Goal: Information Seeking & Learning: Understand process/instructions

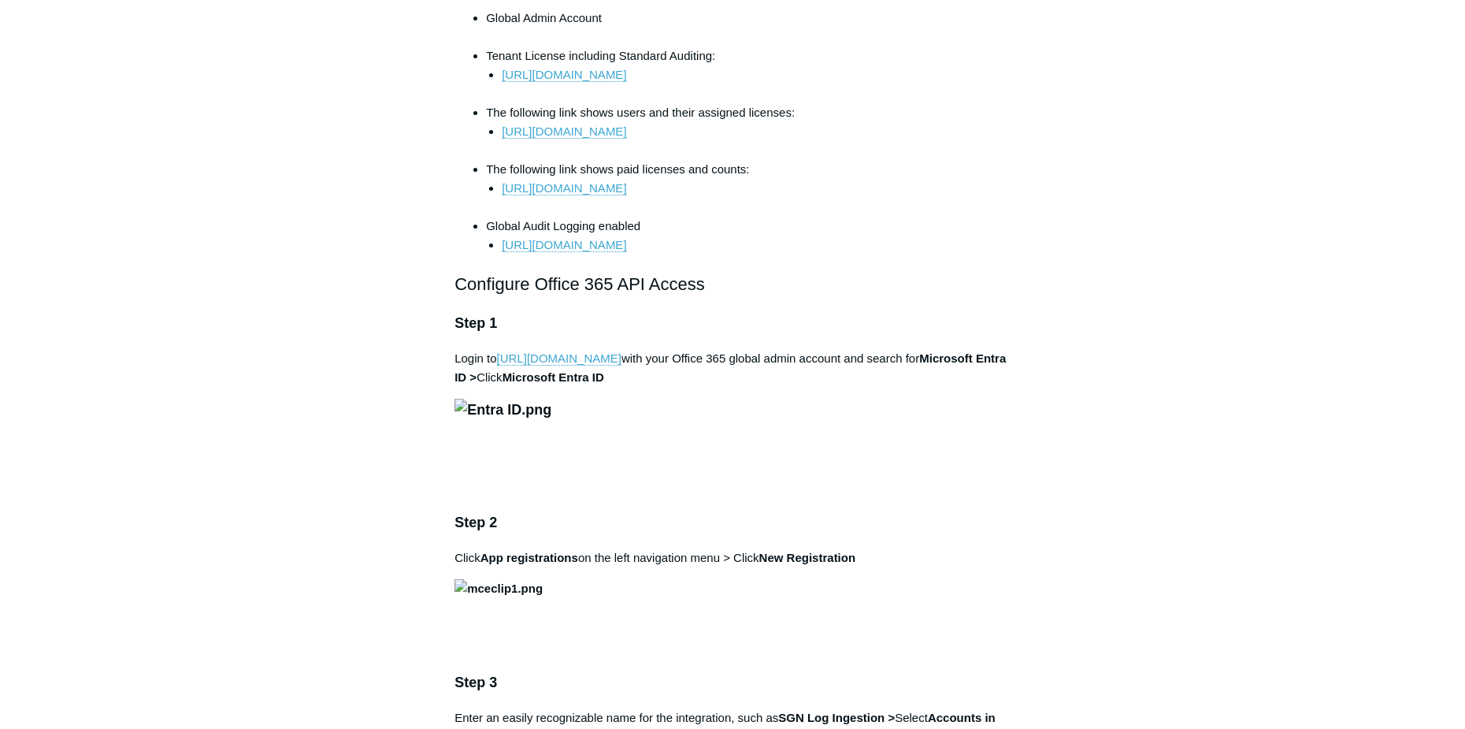
scroll to position [866, 0]
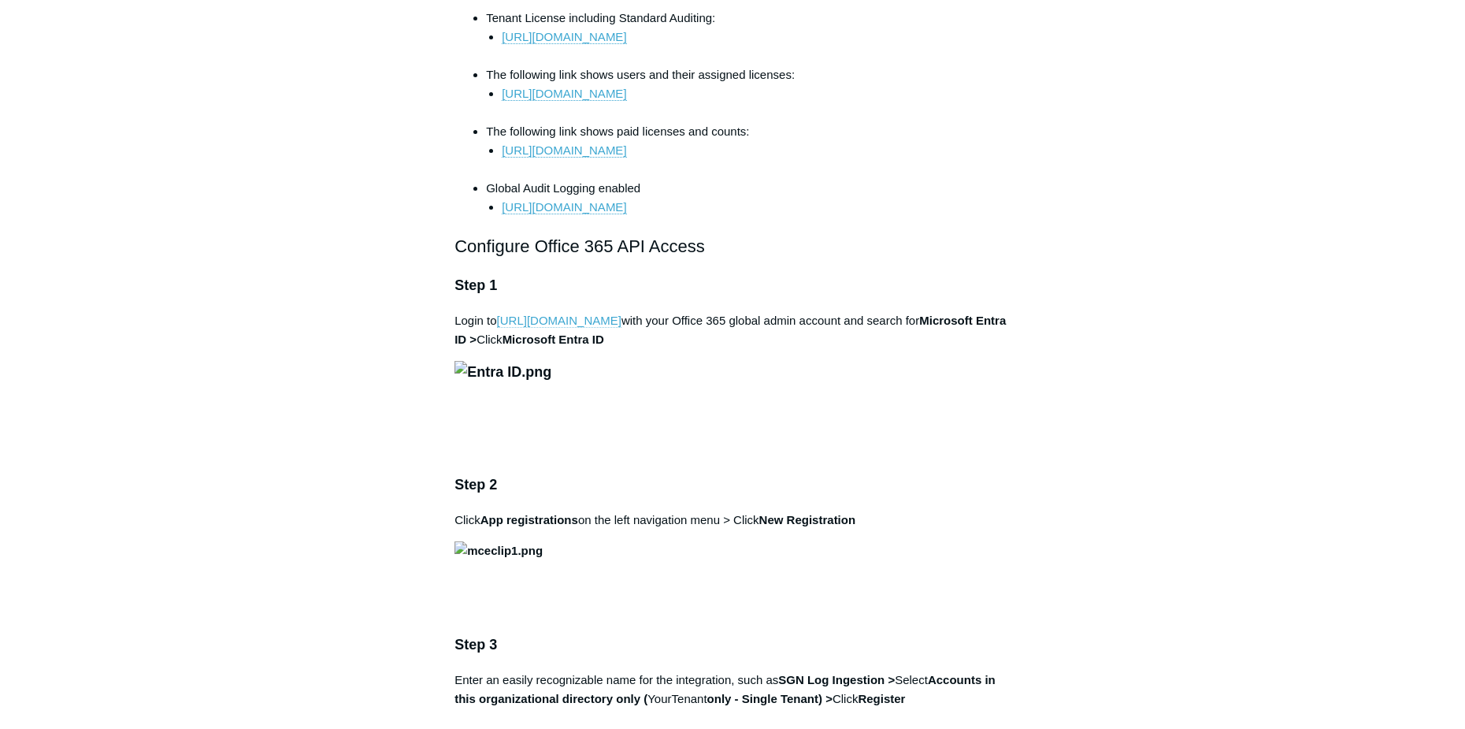
drag, startPoint x: 44, startPoint y: 199, endPoint x: 603, endPoint y: 338, distance: 576.1
click at [603, 328] on link "[URL][DOMAIN_NAME]" at bounding box center [559, 320] width 124 height 14
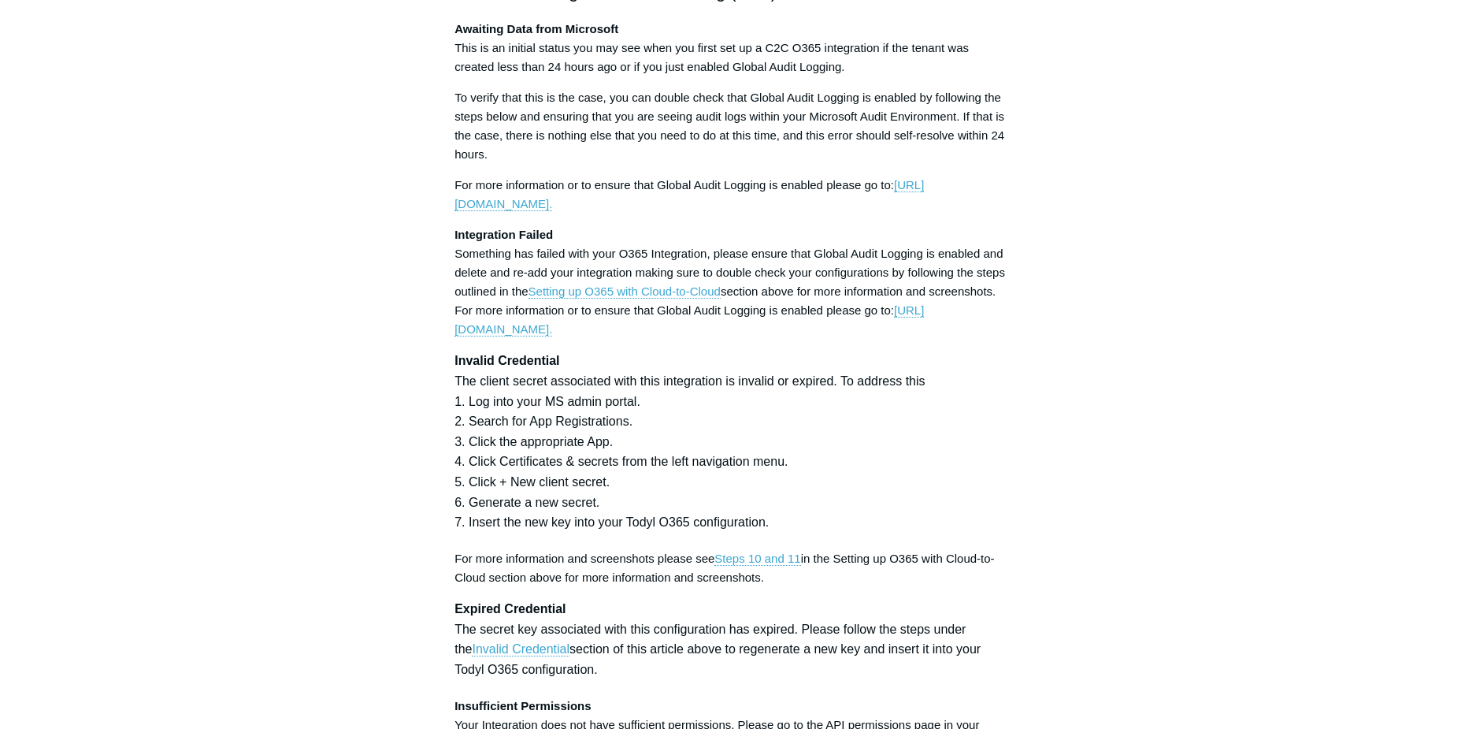
scroll to position [4174, 0]
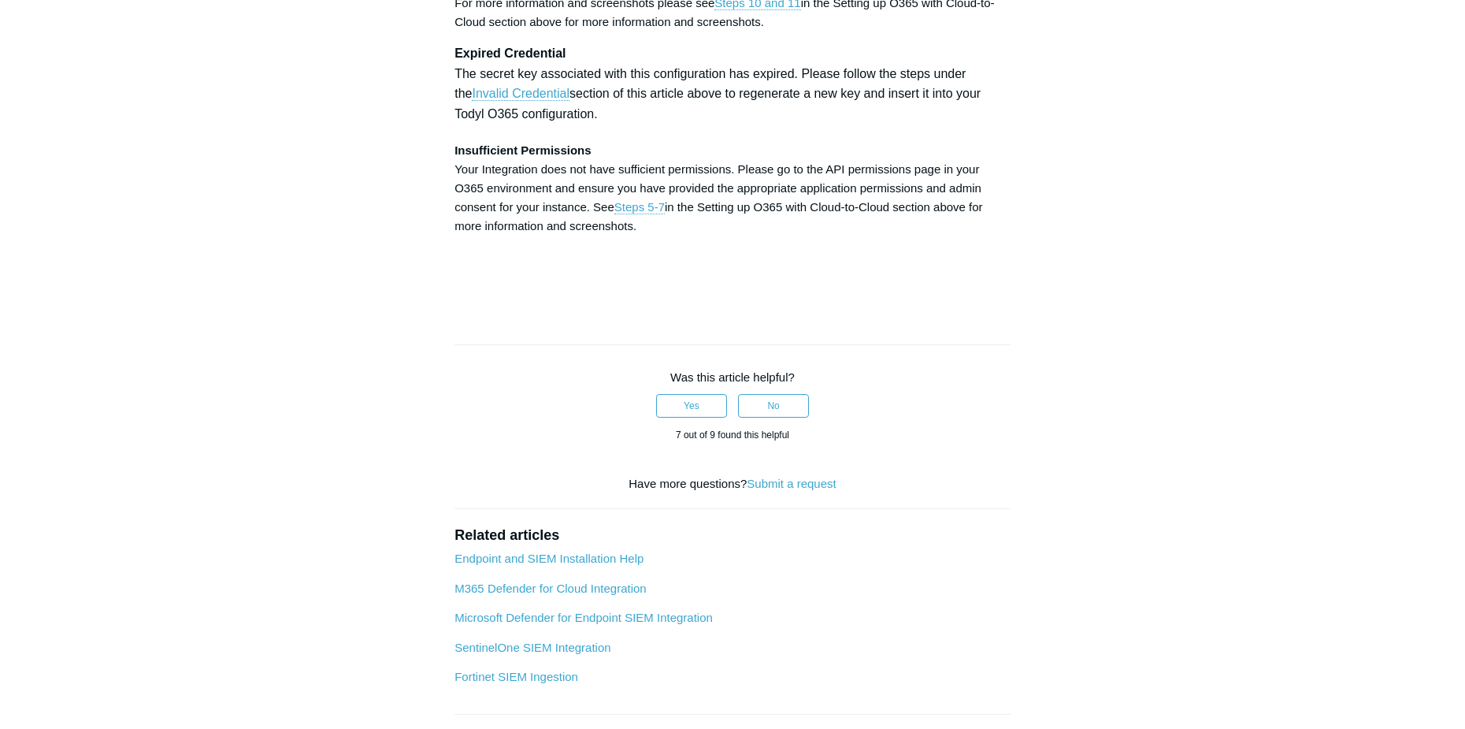
scroll to position [4962, 0]
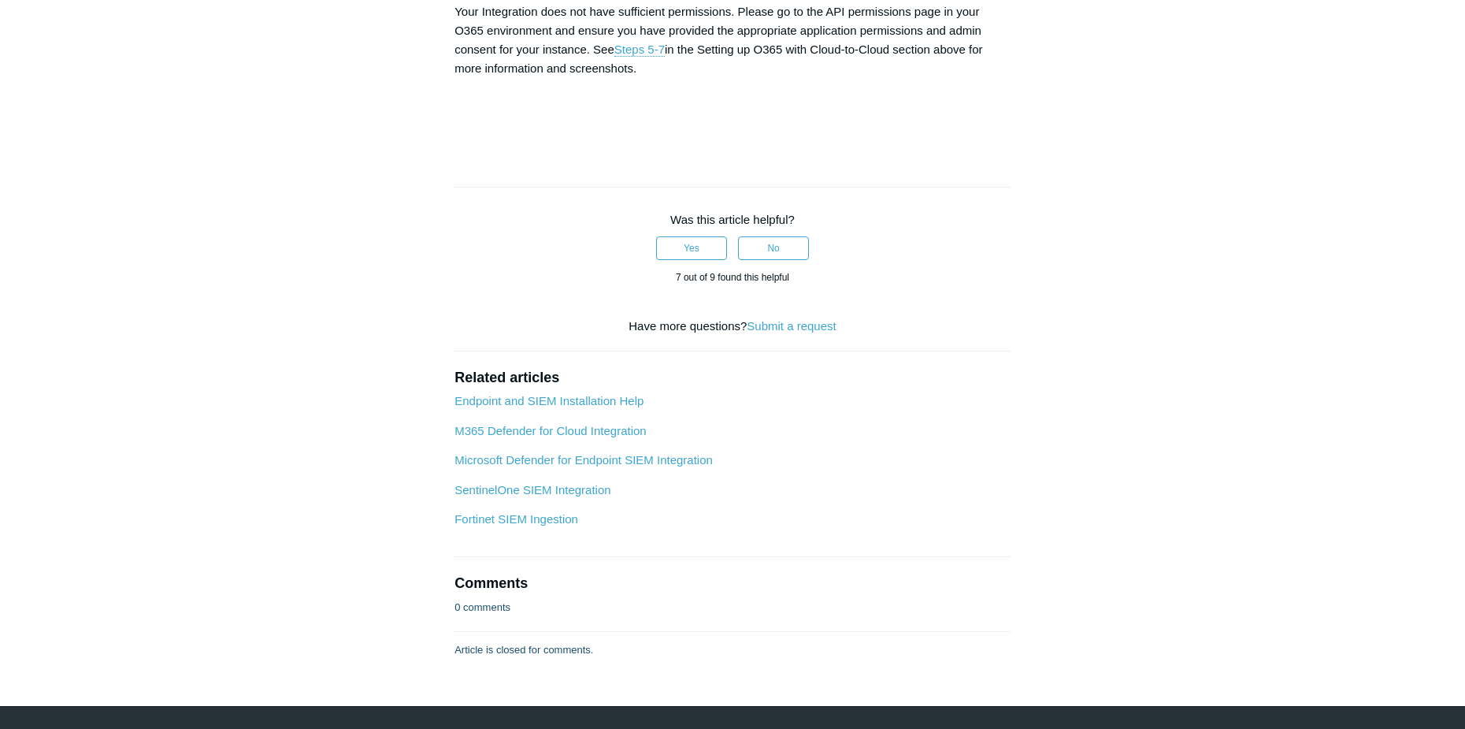
drag, startPoint x: 738, startPoint y: 141, endPoint x: 840, endPoint y: 144, distance: 101.6
copy strong "Directory.Read.All"
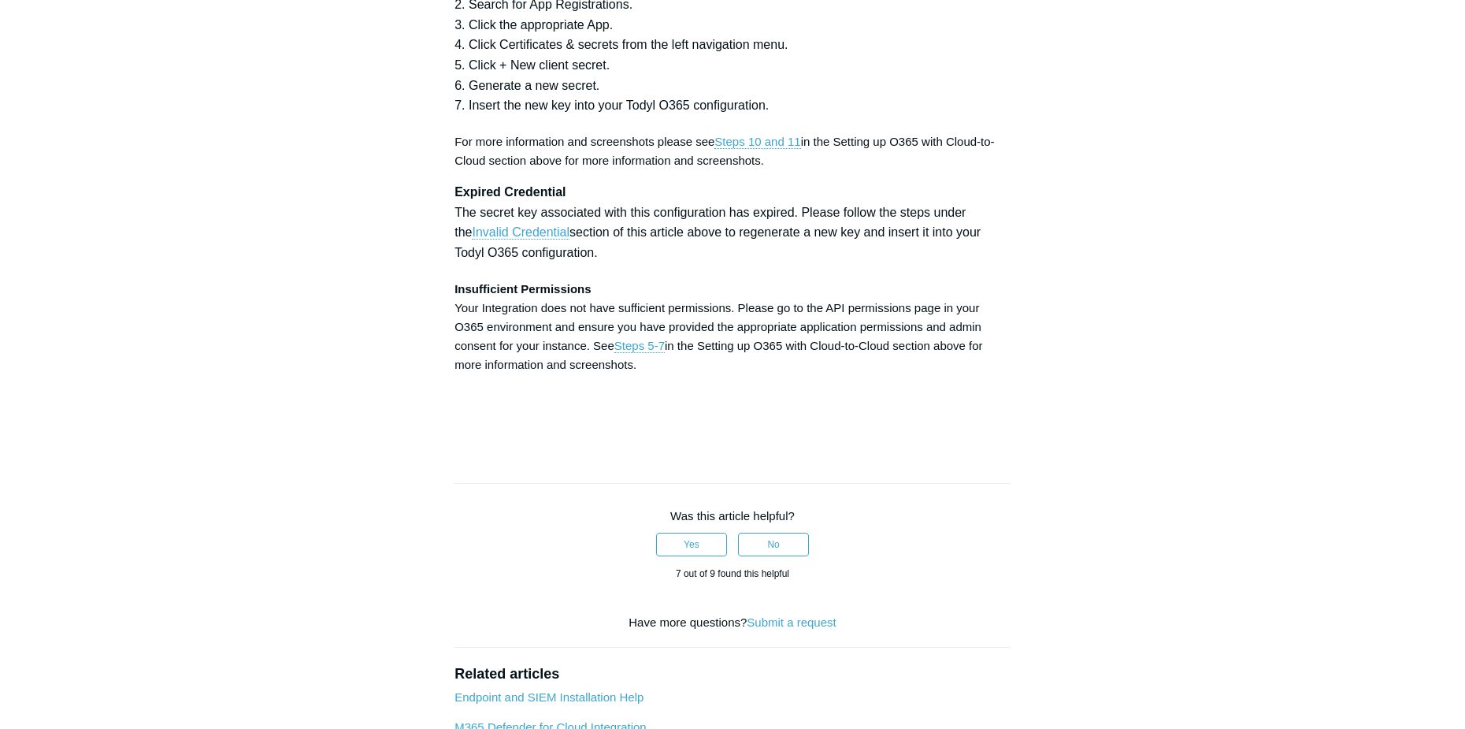
scroll to position [4489, 0]
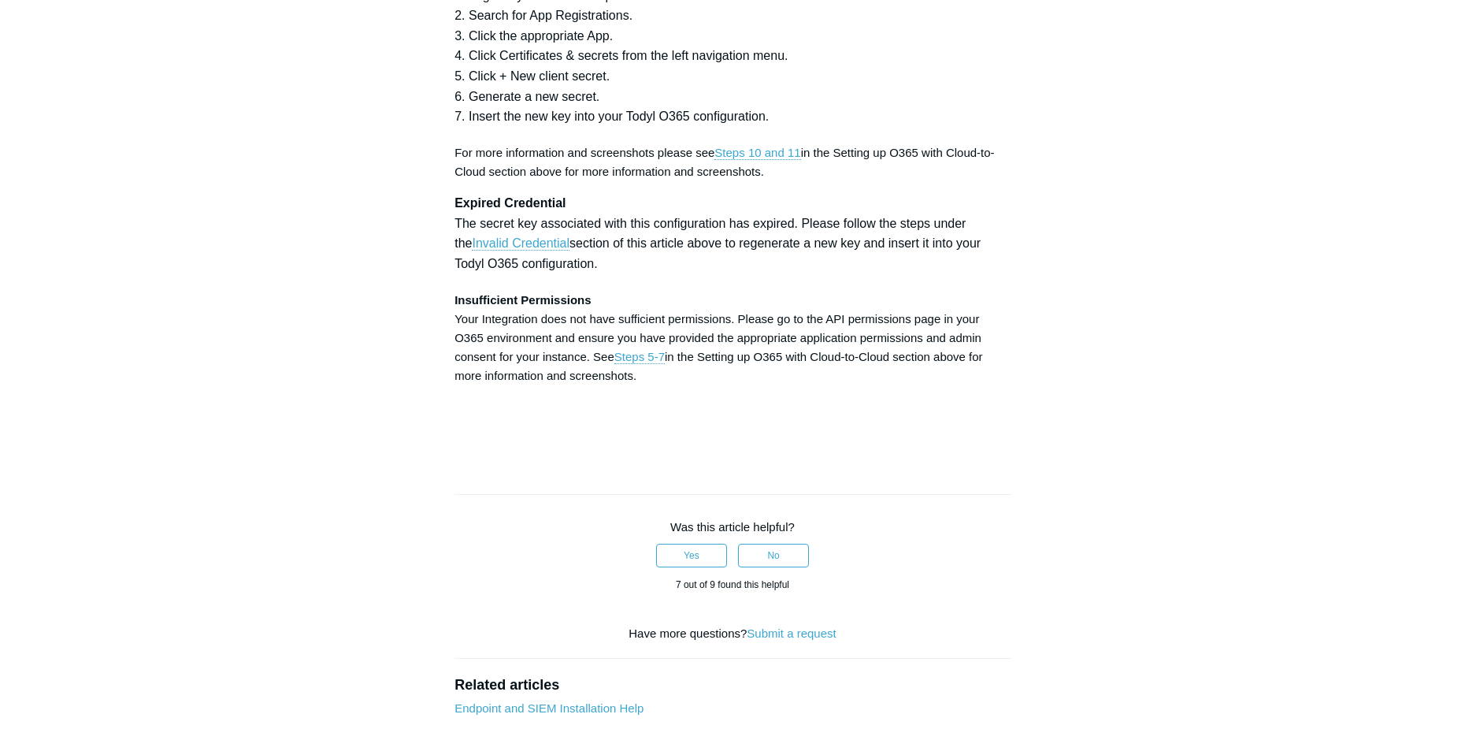
scroll to position [4726, 0]
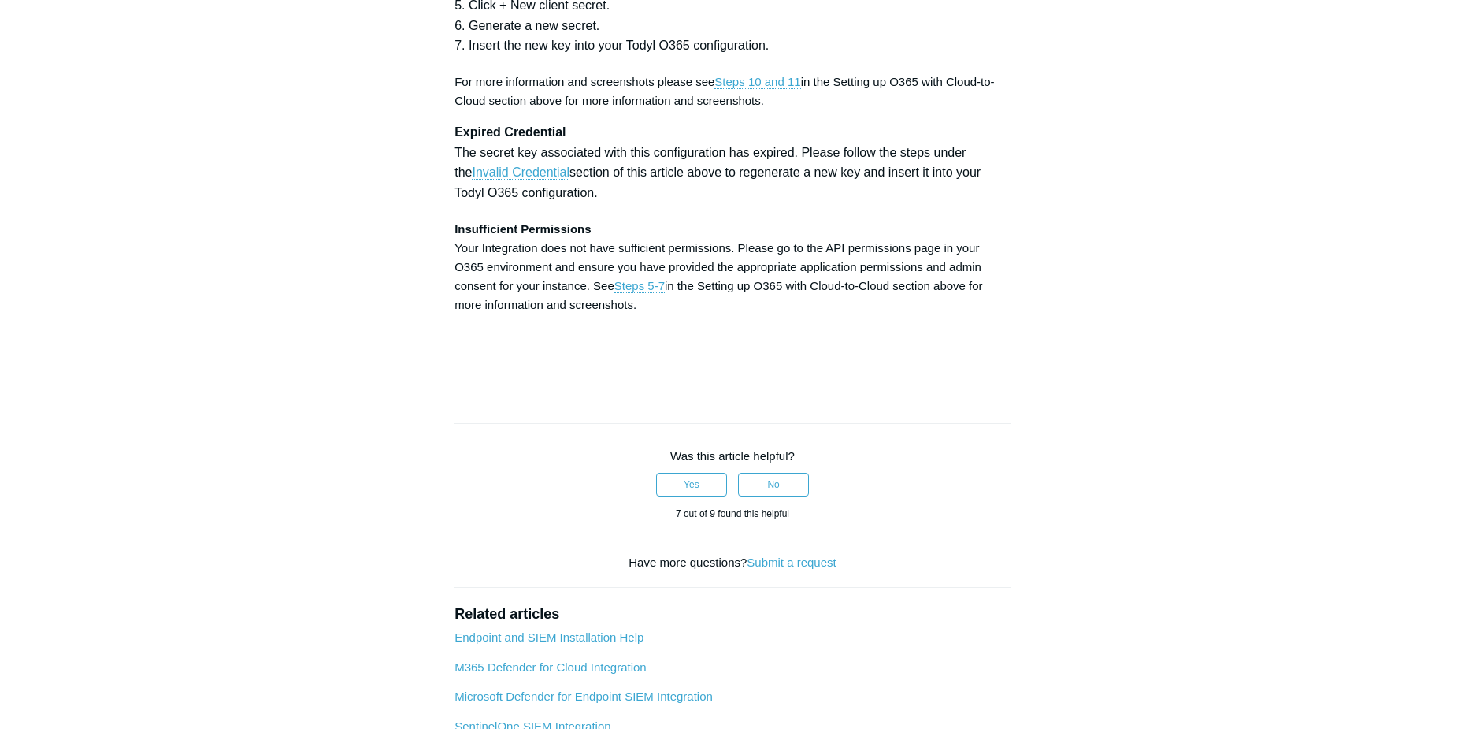
drag, startPoint x: 584, startPoint y: 397, endPoint x: 458, endPoint y: 402, distance: 126.9
copy strong "Directory.ReadWrite.All"
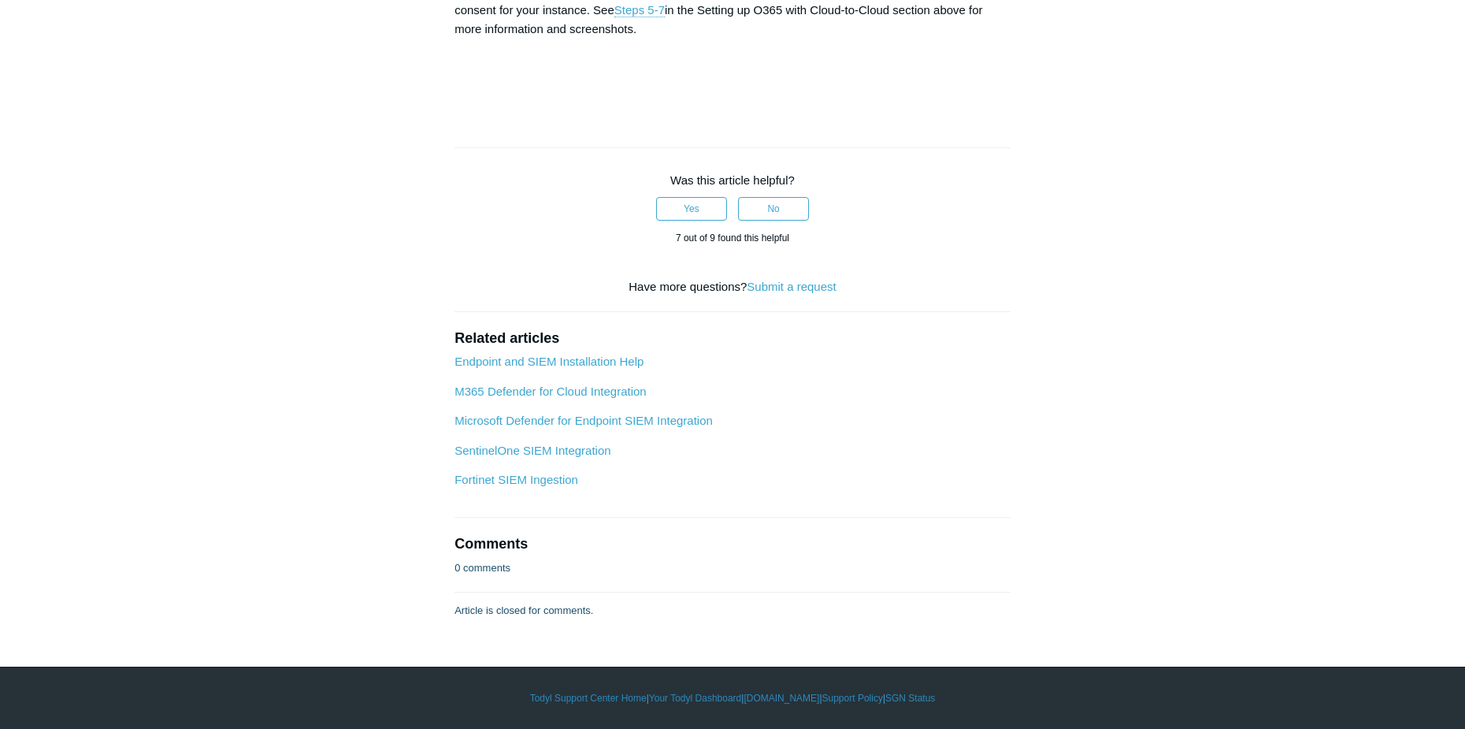
scroll to position [5119, 0]
drag, startPoint x: 591, startPoint y: 426, endPoint x: 695, endPoint y: 427, distance: 103.2
copy strong "User.ReadWrite.All"
drag, startPoint x: 723, startPoint y: 416, endPoint x: 703, endPoint y: 425, distance: 21.5
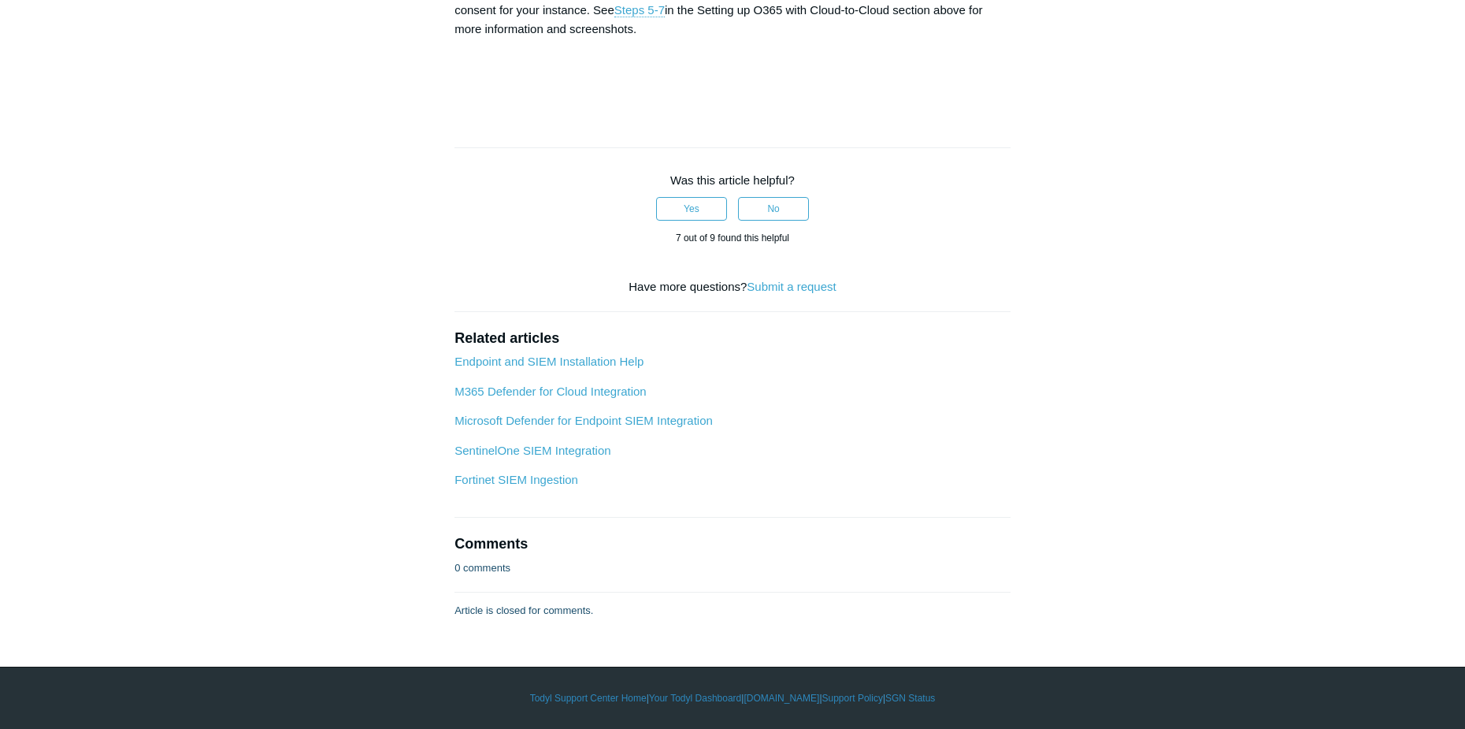
drag, startPoint x: 703, startPoint y: 426, endPoint x: 848, endPoint y: 430, distance: 145.0
copy strong "User.ManageIdentities.All"
drag, startPoint x: 628, startPoint y: 443, endPoint x: 438, endPoint y: 442, distance: 189.8
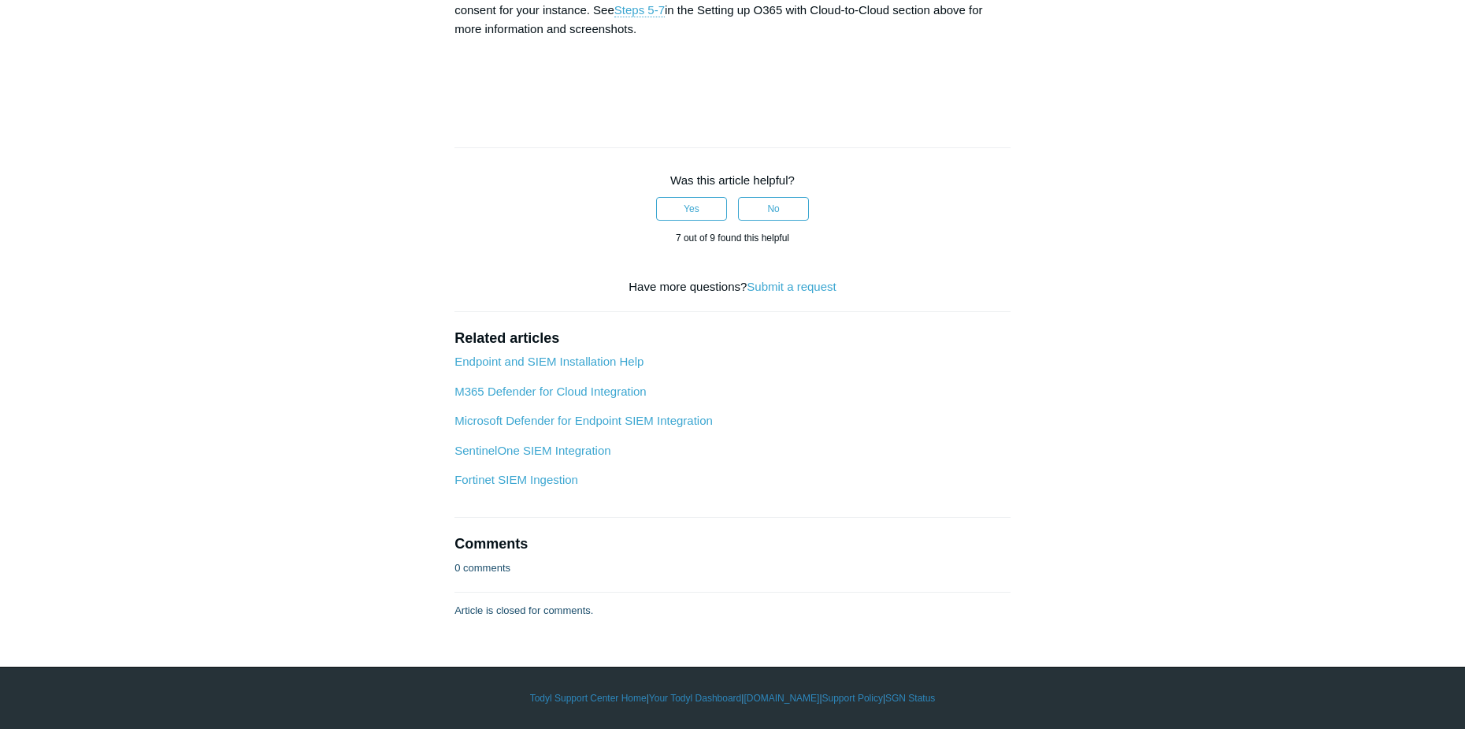
drag, startPoint x: 457, startPoint y: 447, endPoint x: 640, endPoint y: 455, distance: 182.9
copy strong "User.EnableDisableAccount.All"
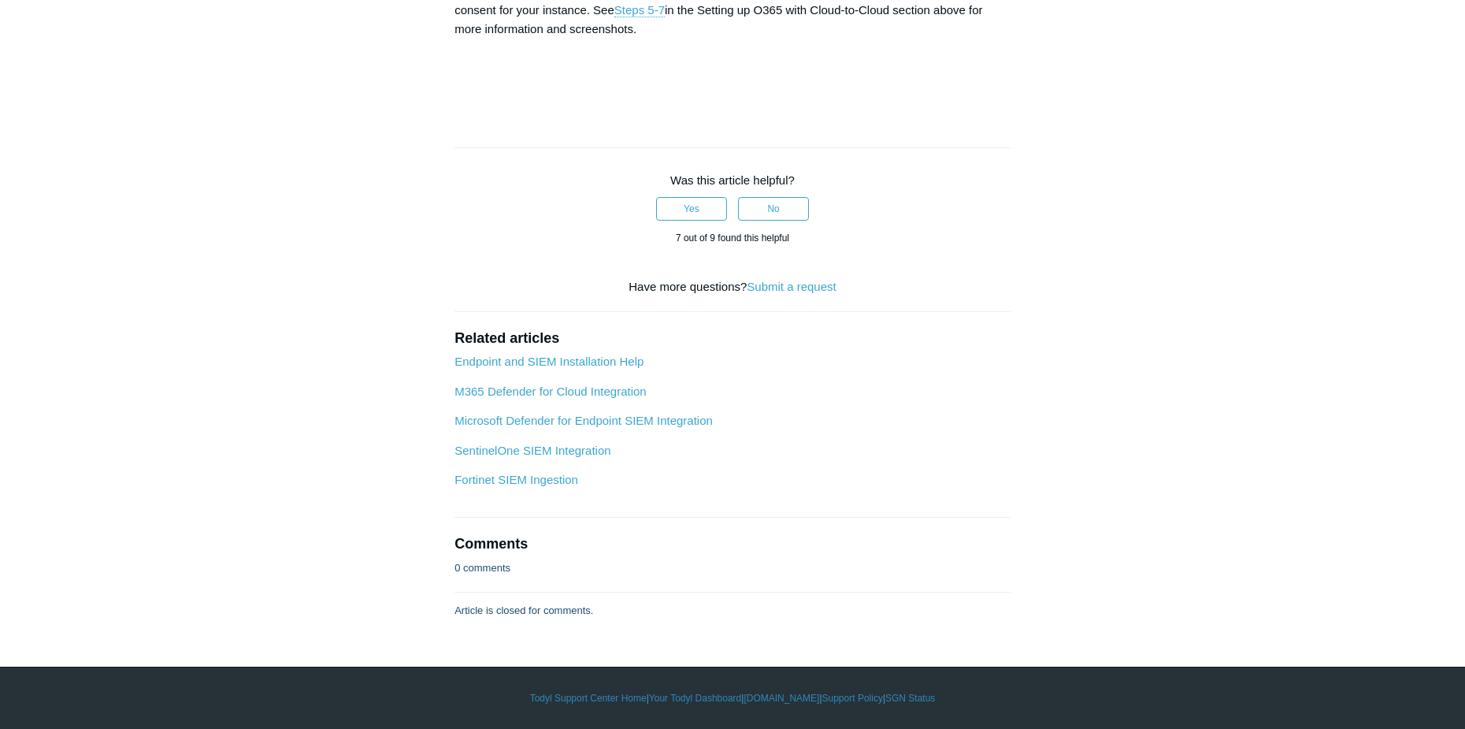
scroll to position [5986, 0]
drag, startPoint x: 461, startPoint y: 165, endPoint x: 596, endPoint y: 171, distance: 135.6
copy td "Directory.Read.All"
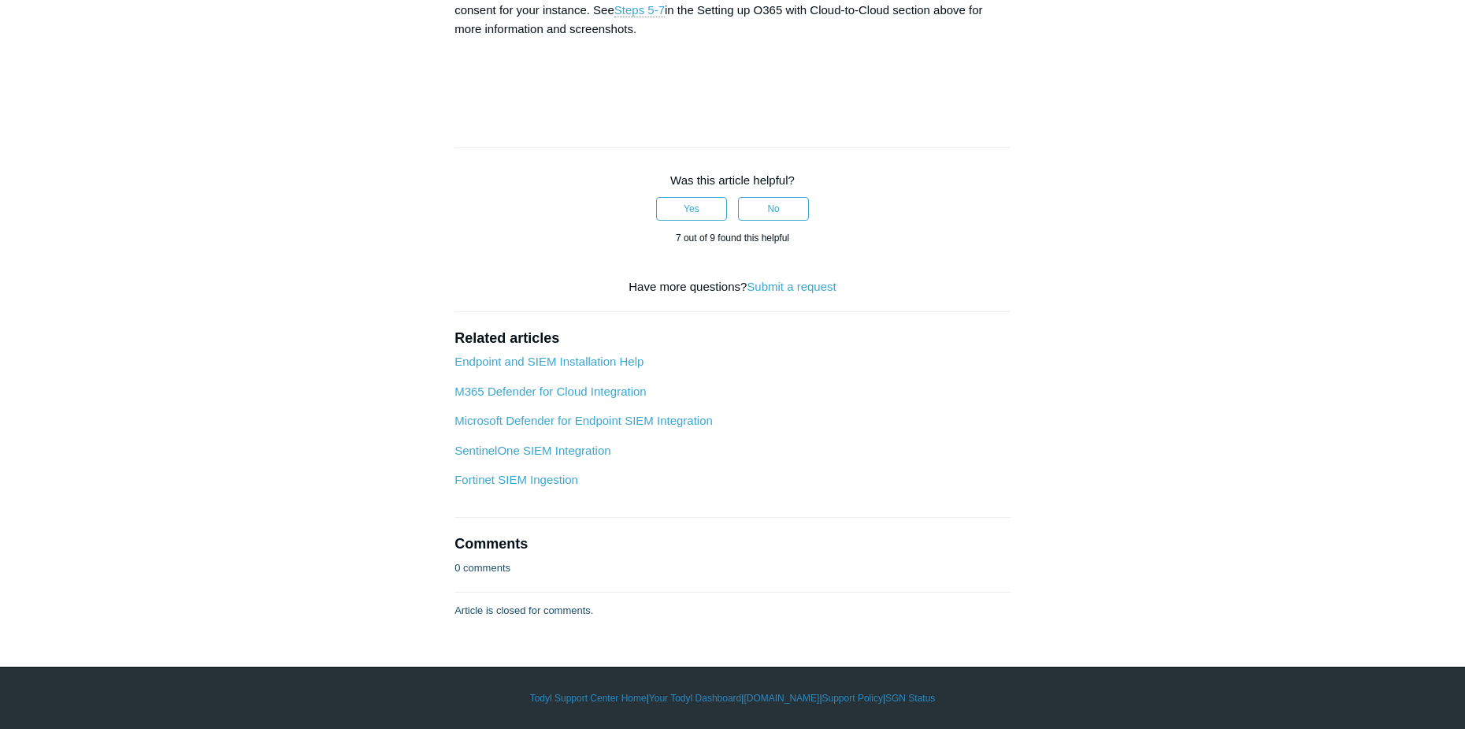
drag, startPoint x: 465, startPoint y: 195, endPoint x: 606, endPoint y: 202, distance: 141.9
drag, startPoint x: 462, startPoint y: 196, endPoint x: 590, endPoint y: 198, distance: 128.4
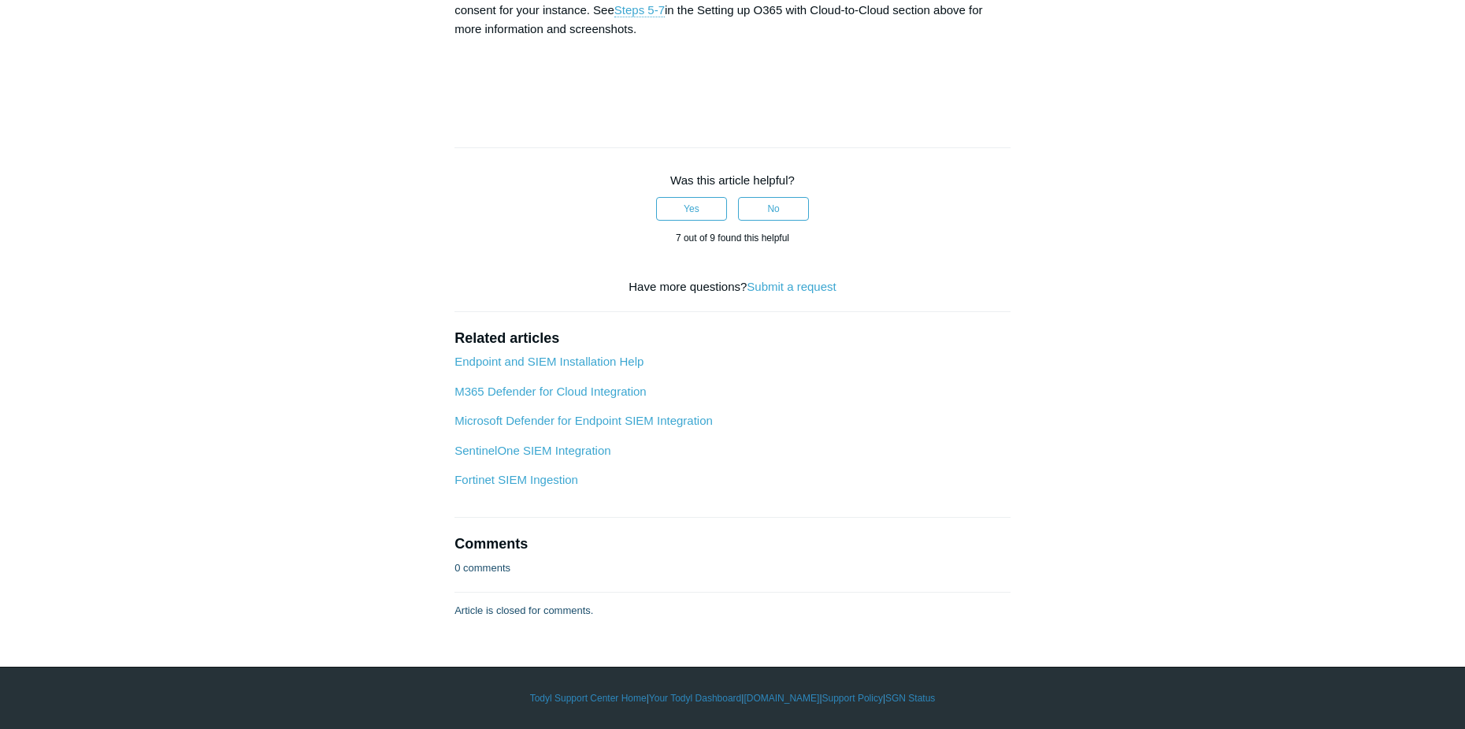
drag, startPoint x: 563, startPoint y: 207, endPoint x: 570, endPoint y: 201, distance: 9.5
copy td "Directory.ReadWrite.All"
drag, startPoint x: 462, startPoint y: 228, endPoint x: 643, endPoint y: 226, distance: 181.2
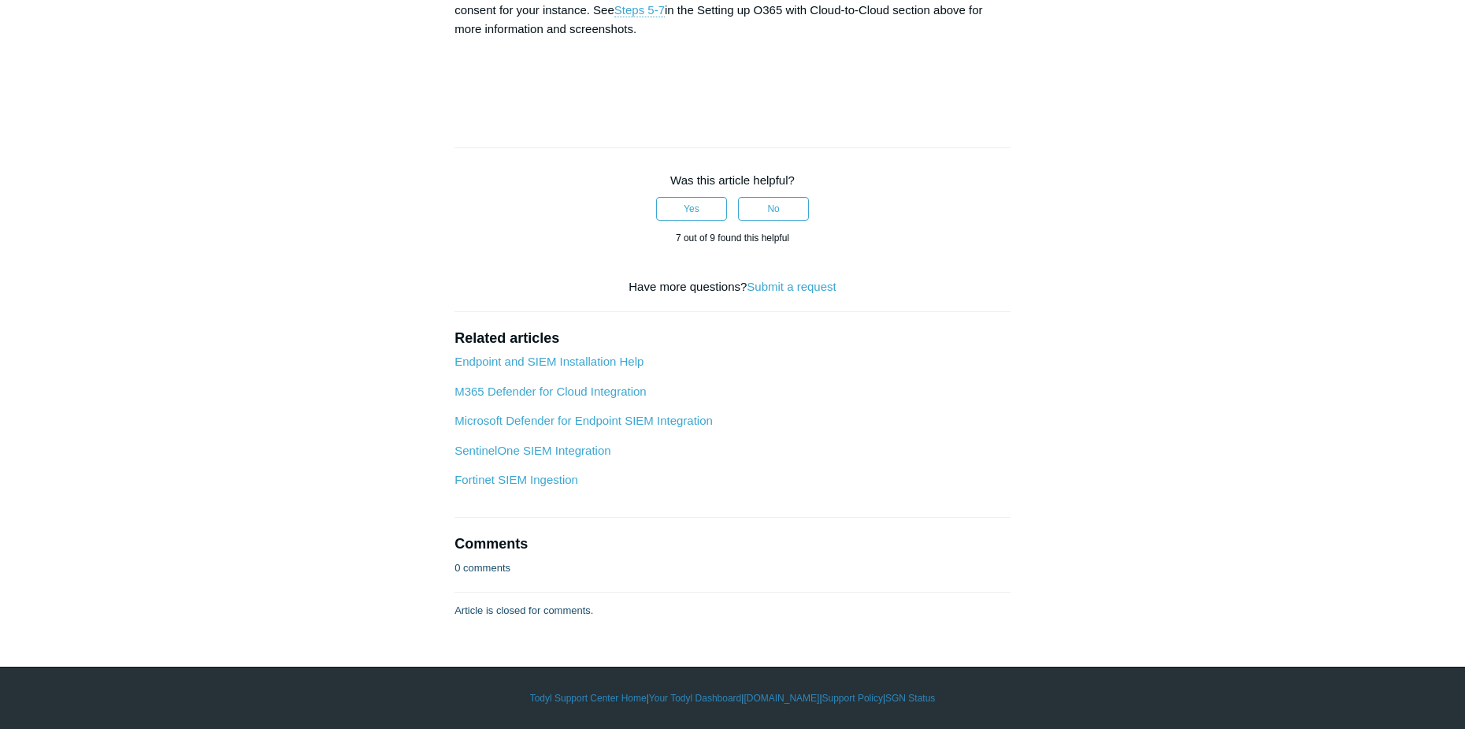
copy td "User.EnableDisableAccount.All"
drag, startPoint x: 489, startPoint y: 257, endPoint x: 480, endPoint y: 261, distance: 9.5
drag, startPoint x: 464, startPoint y: 264, endPoint x: 626, endPoint y: 269, distance: 162.3
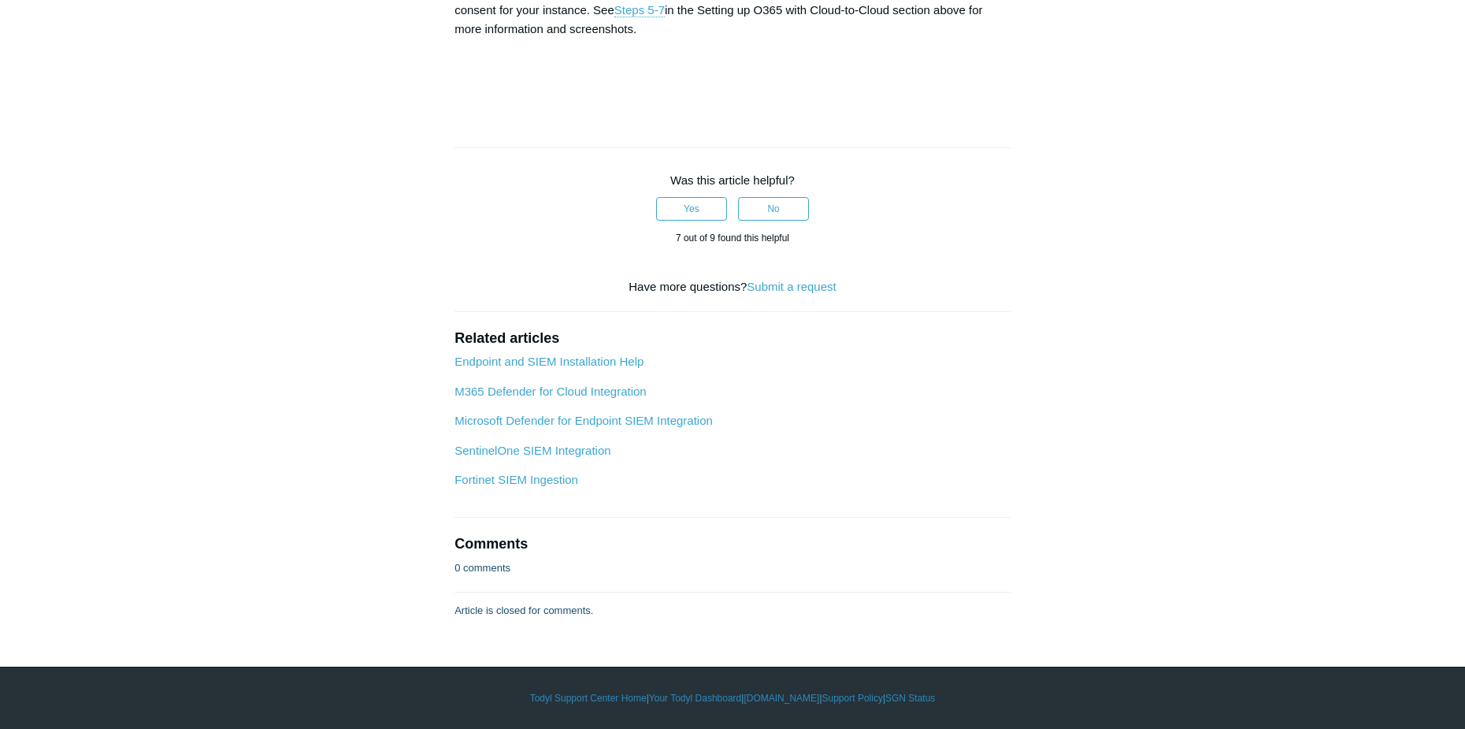
copy td "User.ManageIdentities.All"
drag, startPoint x: 465, startPoint y: 328, endPoint x: 622, endPoint y: 338, distance: 157.8
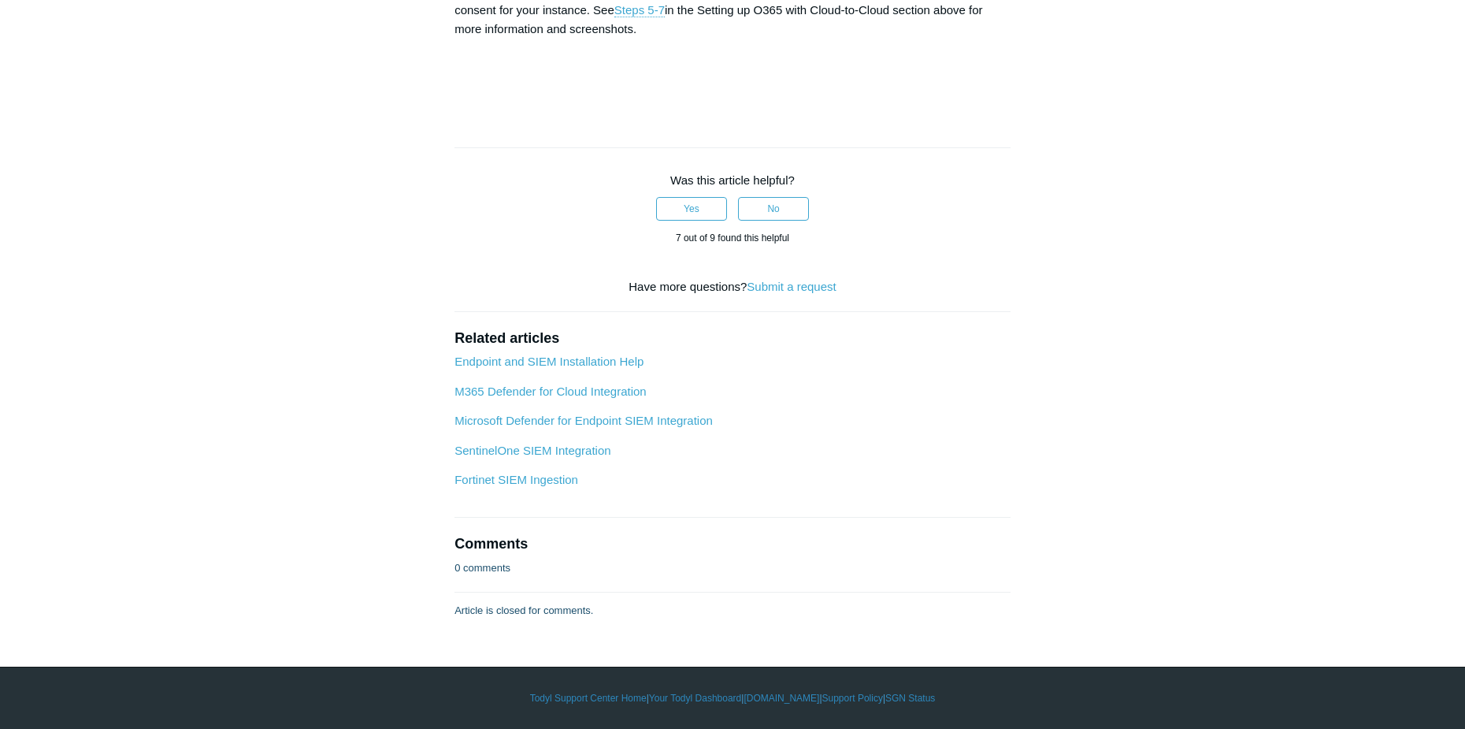
copy td "User.ReadWrite.All"
